Goal: Communication & Community: Answer question/provide support

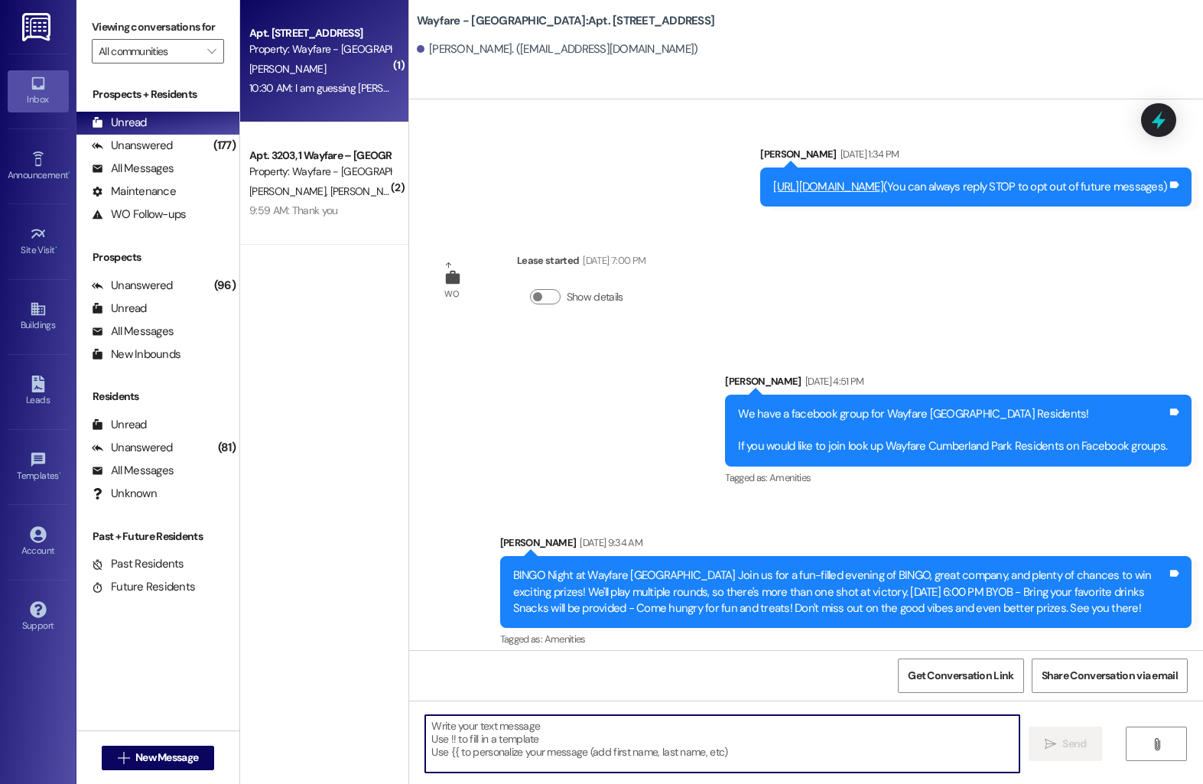
scroll to position [5990, 0]
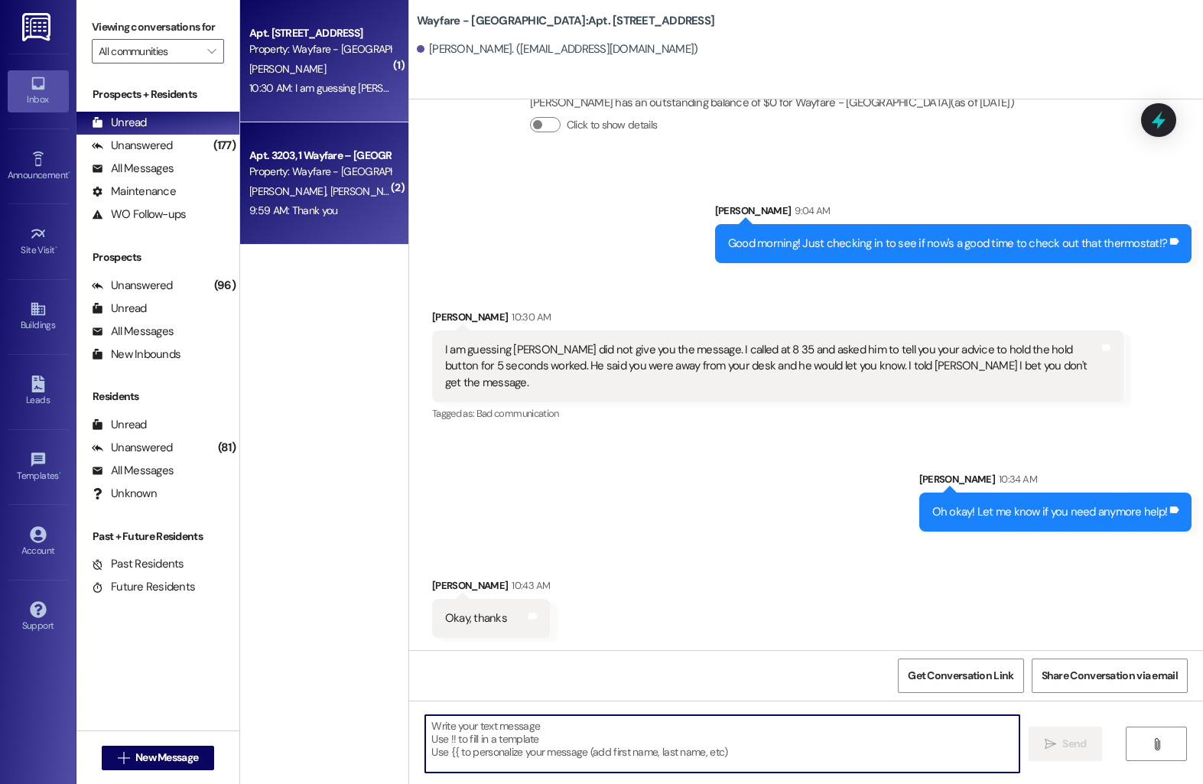
click at [360, 194] on div "[PERSON_NAME] [PERSON_NAME]" at bounding box center [320, 191] width 144 height 19
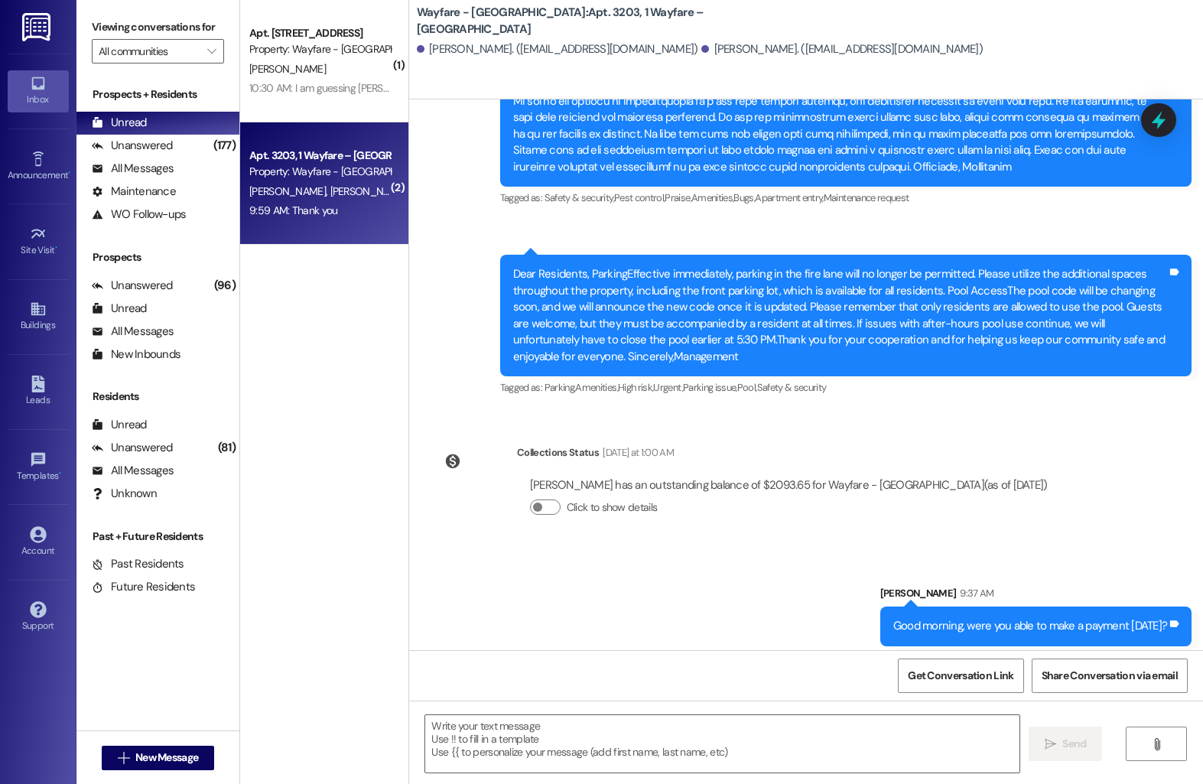
scroll to position [6442, 0]
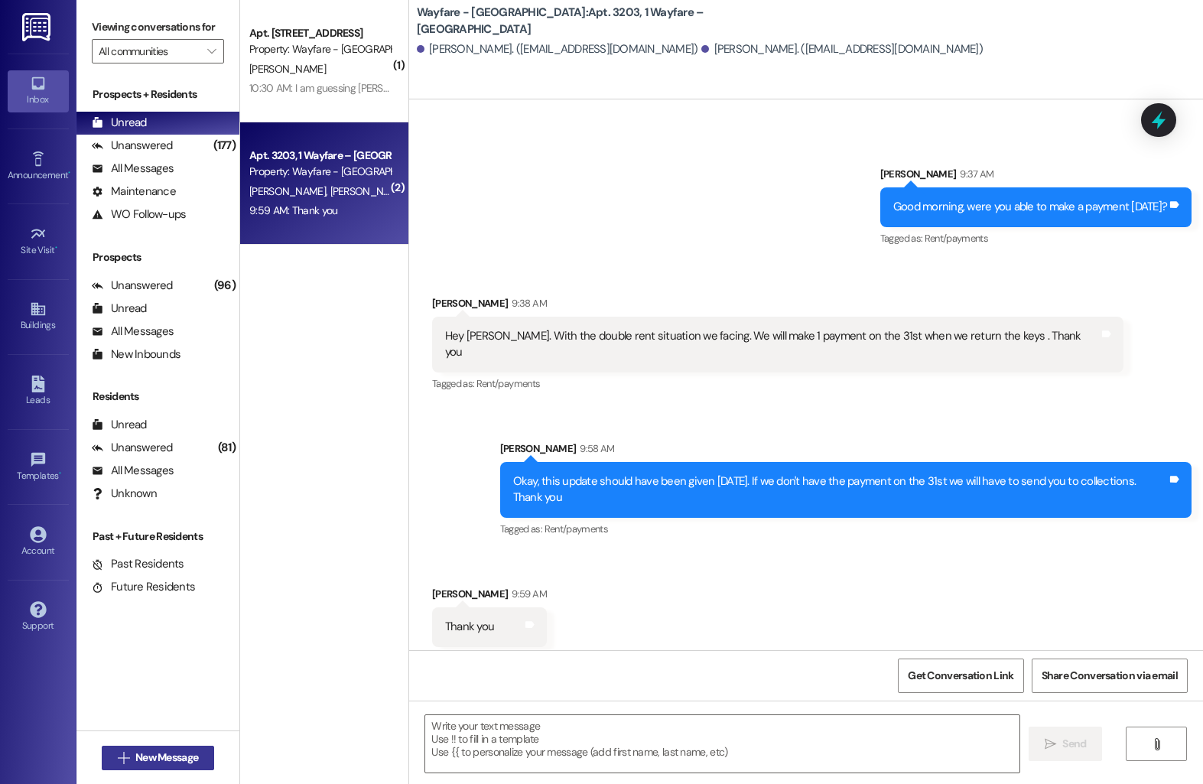
click at [135, 749] on span "New Message" at bounding box center [166, 757] width 63 height 16
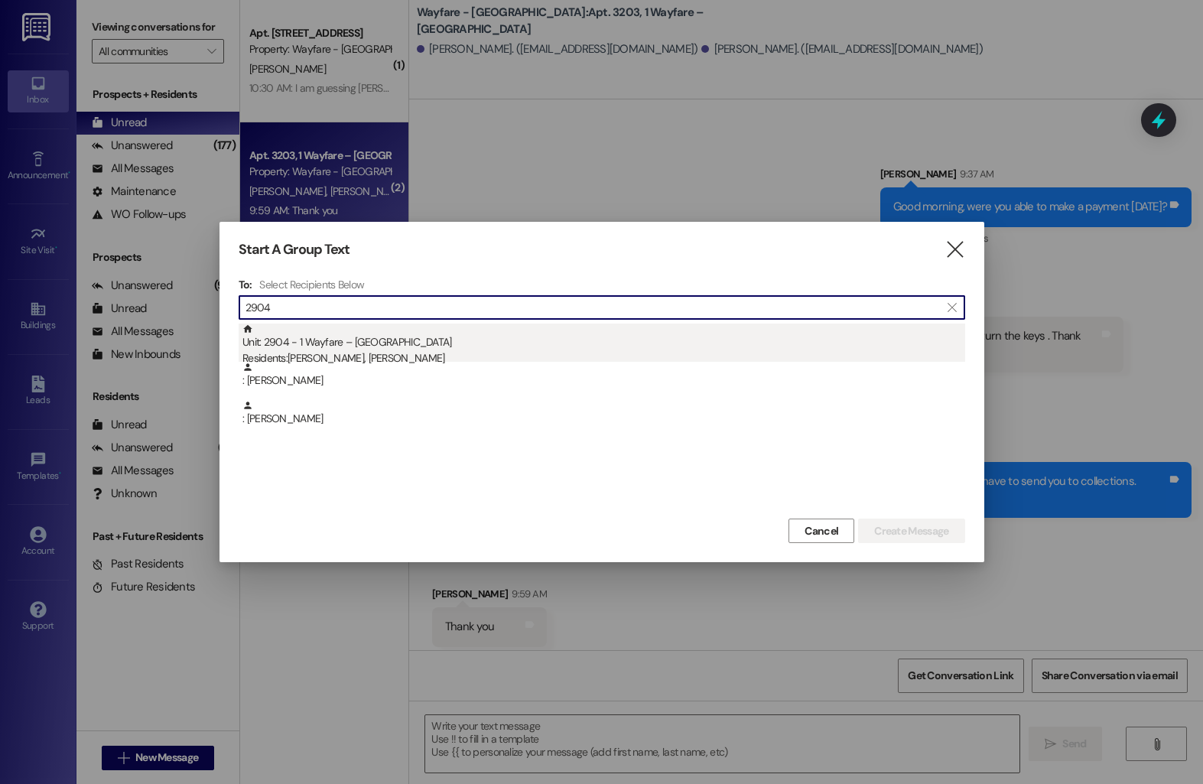
type input "2904"
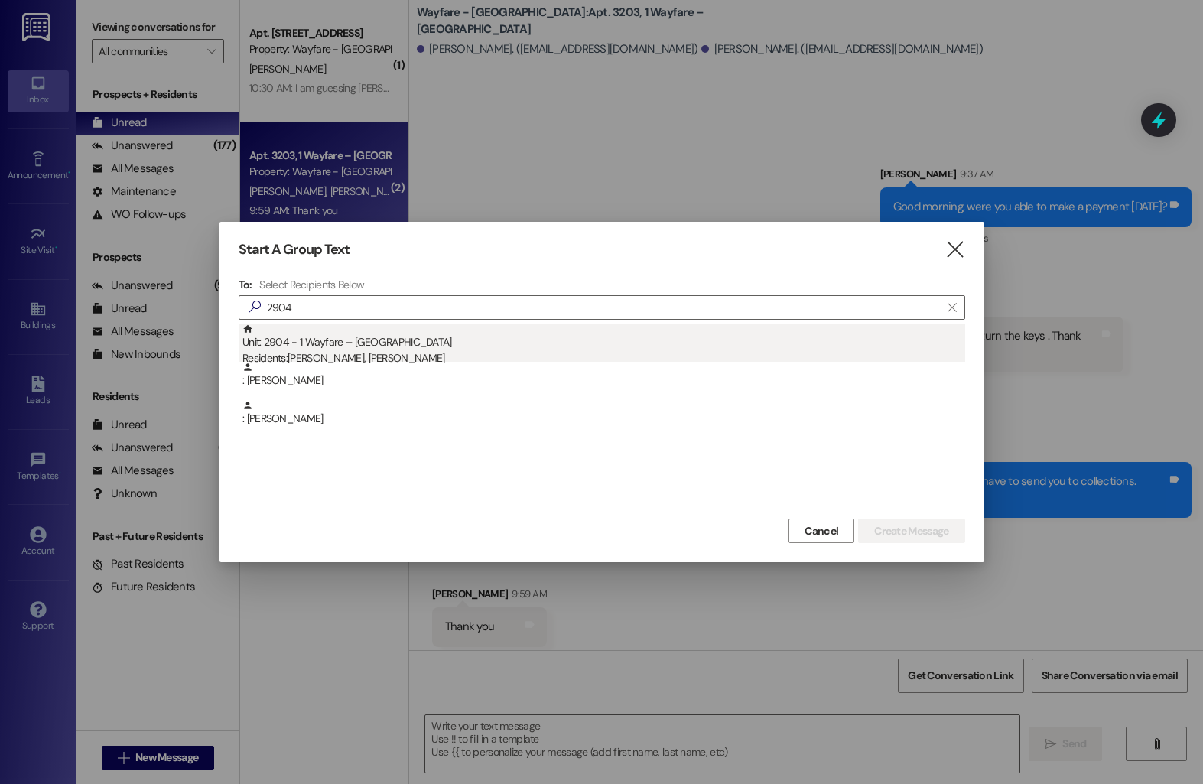
click at [508, 344] on div "Unit: 2904 - 1 Wayfare – [GEOGRAPHIC_DATA] Residents: [PERSON_NAME], [PERSON_NA…" at bounding box center [603, 345] width 722 height 44
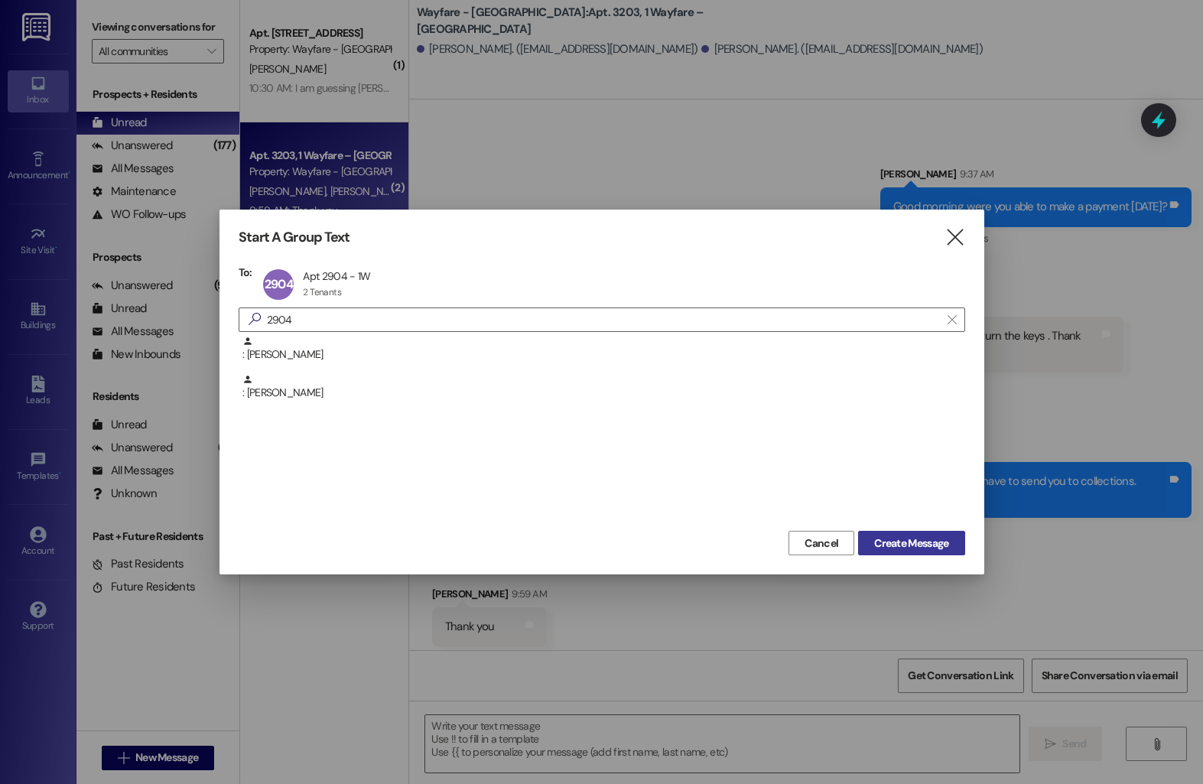
click at [871, 535] on span "Create Message" at bounding box center [911, 543] width 80 height 16
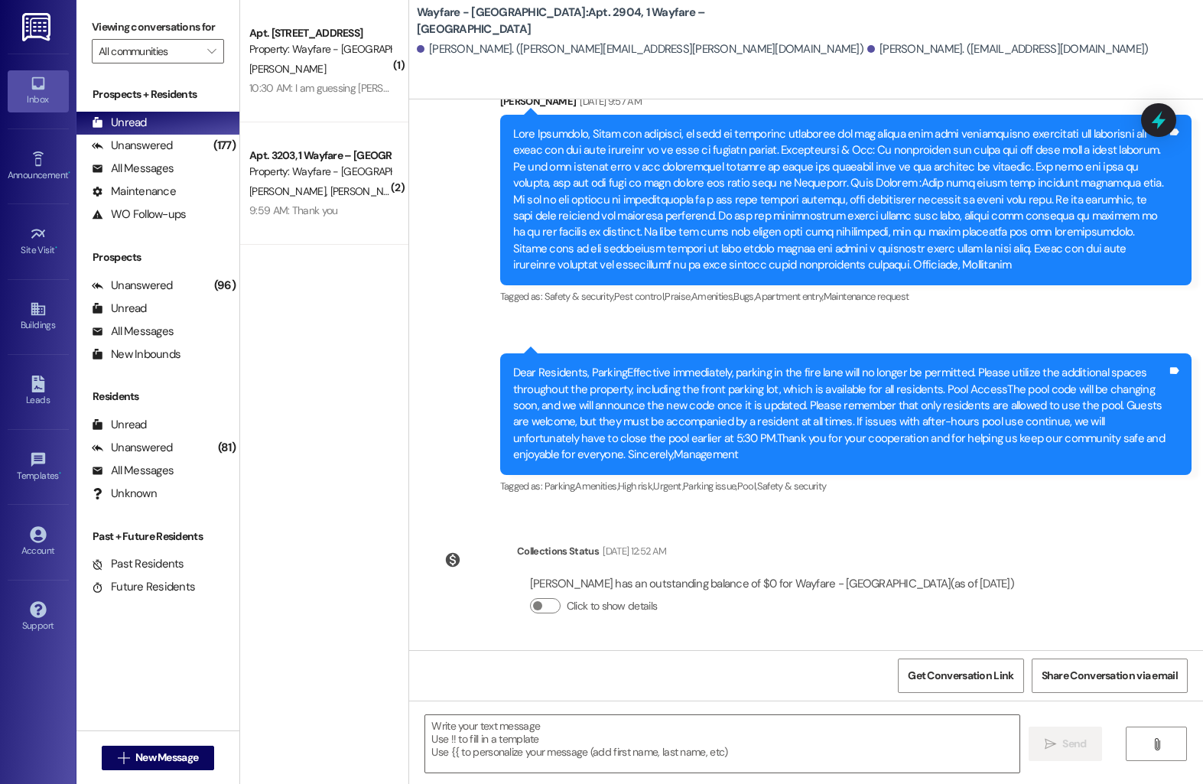
scroll to position [2452, 0]
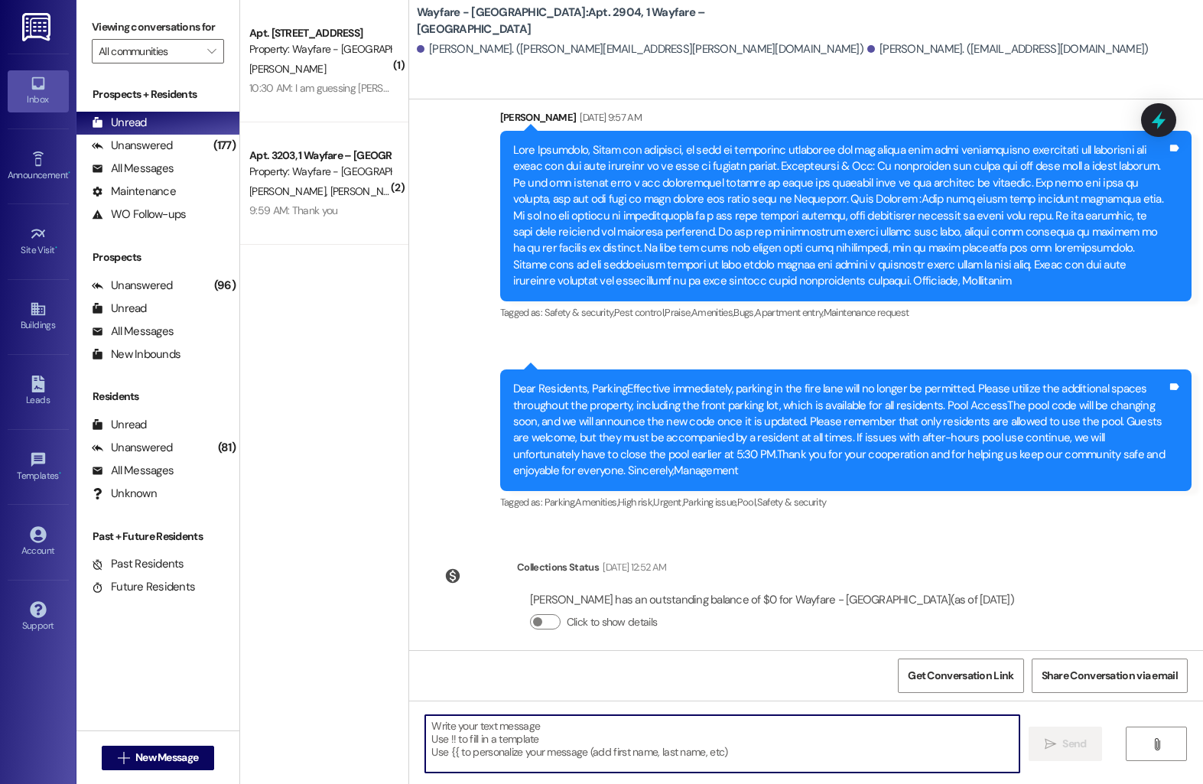
click at [492, 747] on textarea at bounding box center [722, 743] width 594 height 57
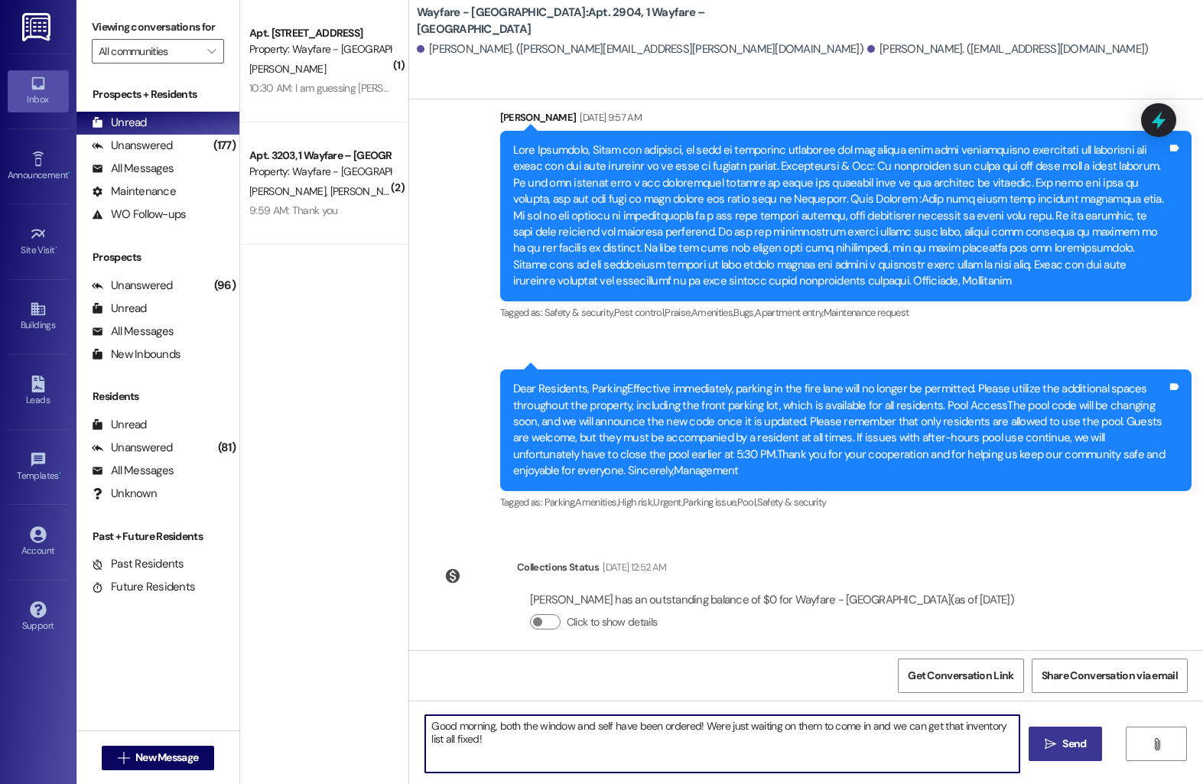
type textarea "Good morning, both the window and self have been ordered! Were just waiting on …"
click at [1070, 748] on span "Send" at bounding box center [1074, 743] width 24 height 16
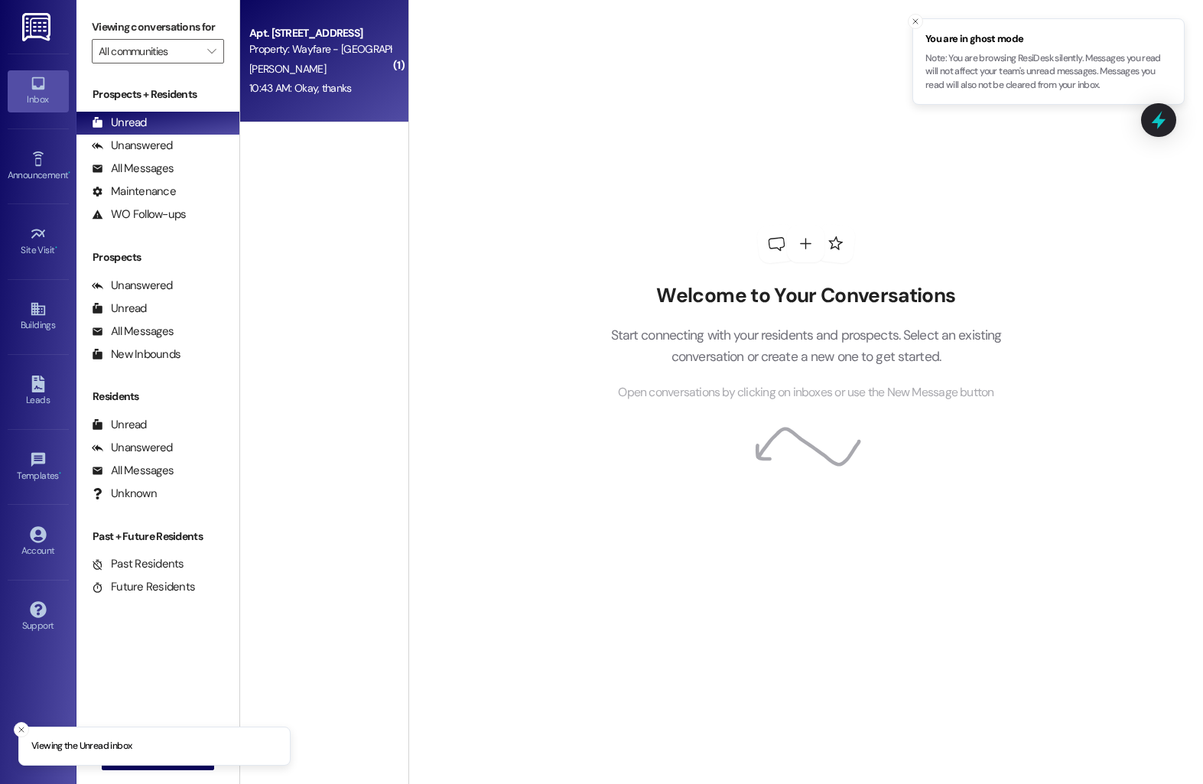
click at [326, 78] on div "[PERSON_NAME]" at bounding box center [320, 69] width 144 height 19
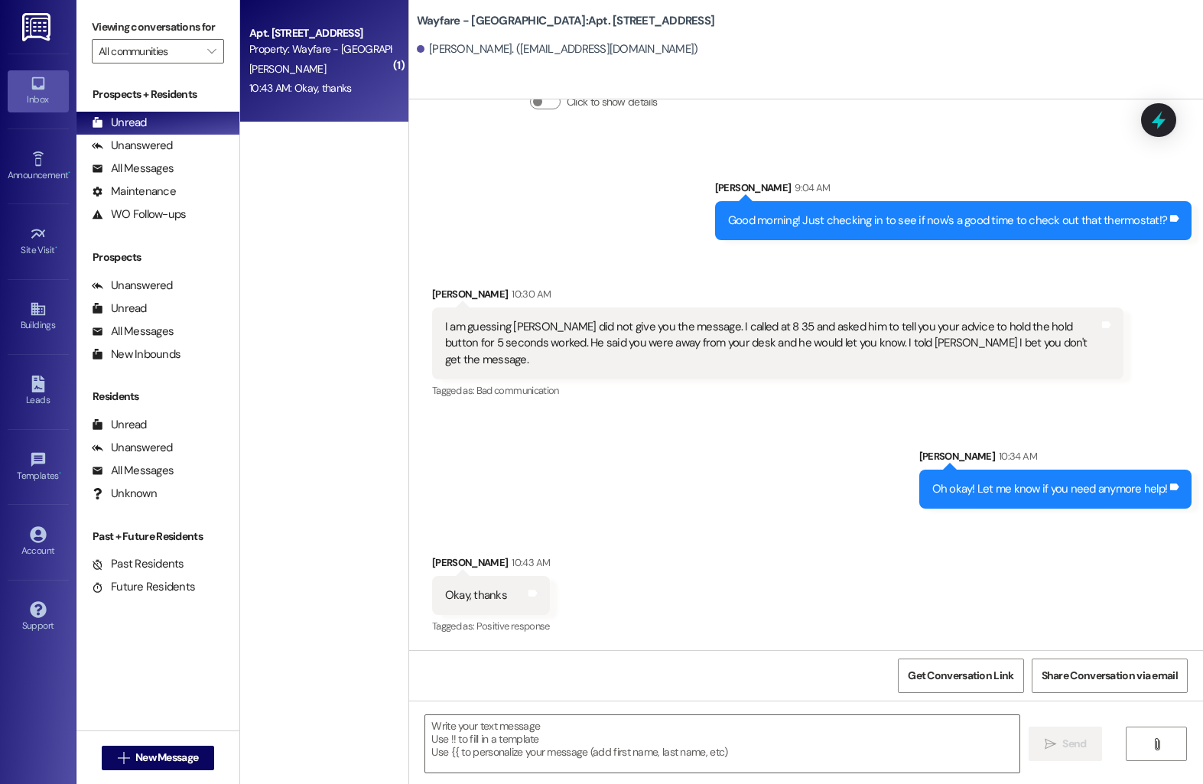
scroll to position [6014, 0]
